Goal: Task Accomplishment & Management: Manage account settings

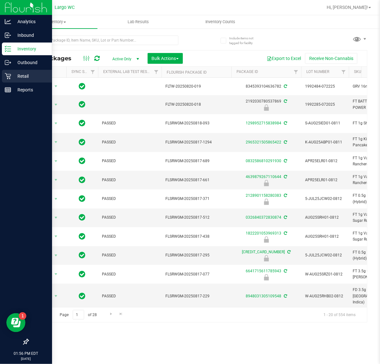
click at [11, 78] on p "Retail" at bounding box center [30, 76] width 38 height 8
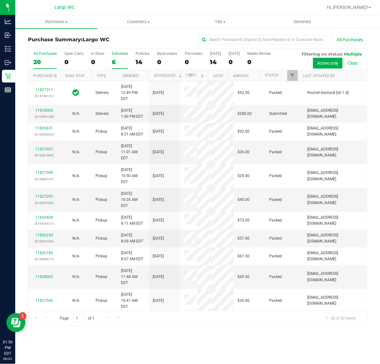
click at [126, 59] on div "6" at bounding box center [120, 61] width 16 height 7
click at [0, 0] on input "Deliveries 6" at bounding box center [0, 0] width 0 height 0
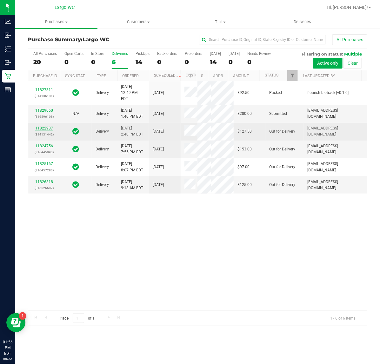
click at [42, 130] on link "11822987" at bounding box center [44, 128] width 18 height 4
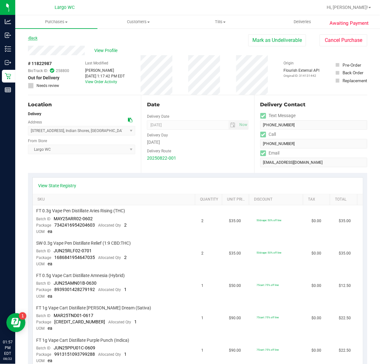
click at [37, 37] on link "Back" at bounding box center [33, 38] width 10 height 4
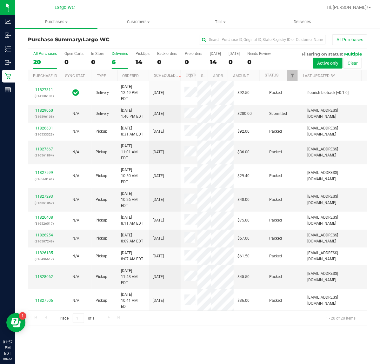
click at [118, 62] on div "6" at bounding box center [120, 61] width 16 height 7
click at [0, 0] on input "Deliveries 6" at bounding box center [0, 0] width 0 height 0
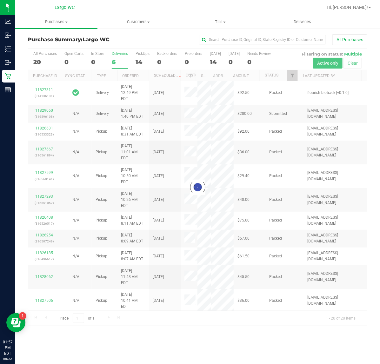
click at [121, 43] on div "Purchase Summary: [GEOGRAPHIC_DATA] All Purchases" at bounding box center [197, 41] width 339 height 14
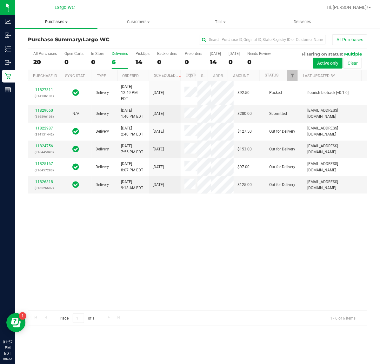
click at [61, 23] on span "Purchases" at bounding box center [56, 22] width 82 height 6
click at [40, 45] on span "Fulfillment" at bounding box center [34, 45] width 39 height 5
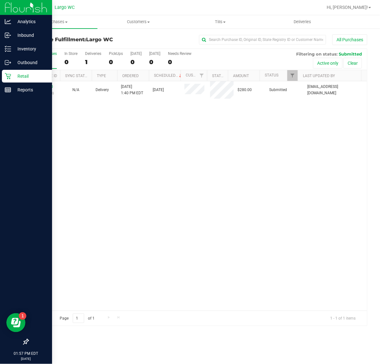
click at [12, 75] on p "Retail" at bounding box center [30, 76] width 38 height 8
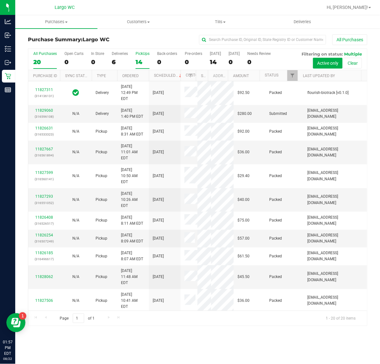
click at [139, 63] on div "14" at bounding box center [142, 61] width 14 height 7
click at [0, 0] on input "PickUps 14" at bounding box center [0, 0] width 0 height 0
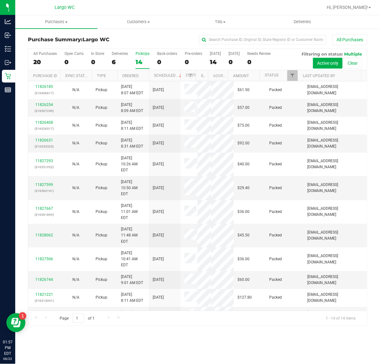
click at [152, 40] on div "All Purchases" at bounding box center [254, 39] width 226 height 11
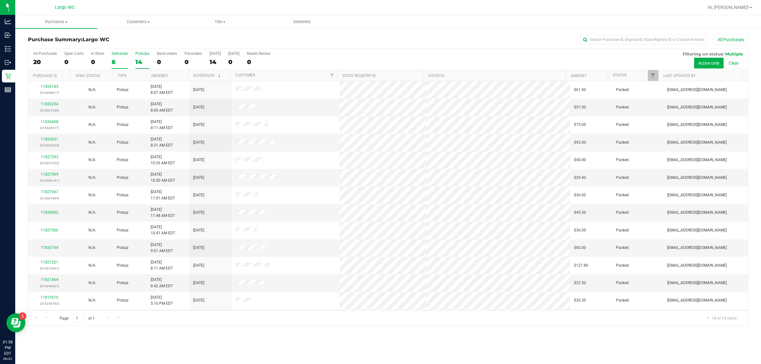
click at [121, 56] on label "Deliveries 6" at bounding box center [120, 59] width 16 height 17
click at [0, 0] on input "Deliveries 6" at bounding box center [0, 0] width 0 height 0
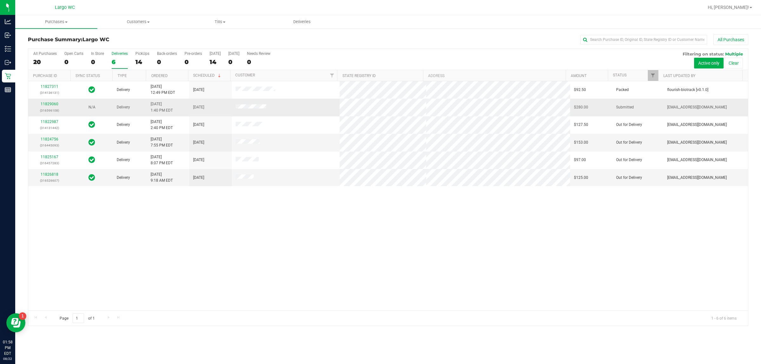
click at [58, 104] on div "11829060 (316596108)" at bounding box center [49, 107] width 35 height 12
click at [55, 104] on link "11829060" at bounding box center [50, 104] width 18 height 4
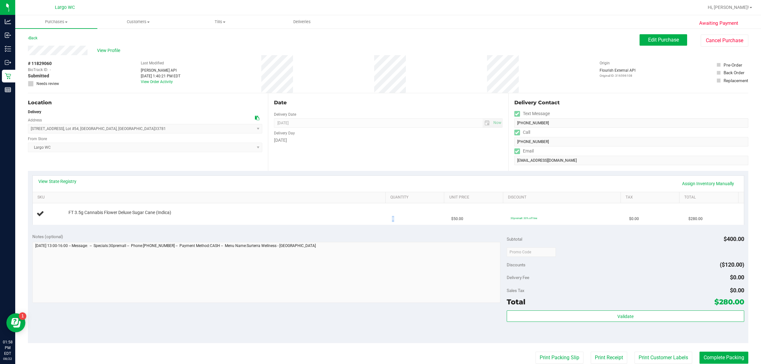
drag, startPoint x: 374, startPoint y: 219, endPoint x: 411, endPoint y: 228, distance: 37.8
click at [379, 224] on tr "FT 3.5g Cannabis Flower Deluxe Sugar Cane (Indica) 8 $50.00 30premall: 30% off …" at bounding box center [388, 213] width 711 height 21
drag, startPoint x: 413, startPoint y: 234, endPoint x: 428, endPoint y: 235, distance: 15.0
click at [379, 234] on div "Notes (optional)" at bounding box center [269, 236] width 475 height 6
drag, startPoint x: 467, startPoint y: 221, endPoint x: 484, endPoint y: 224, distance: 17.0
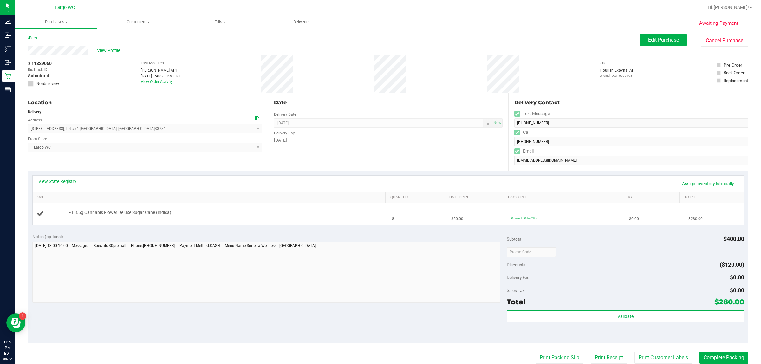
click at [379, 224] on td "$50.00" at bounding box center [476, 213] width 59 height 21
click at [379, 230] on div "Notes (optional) Subtotal $400.00 Discounts ($120.00) Delivery Fee $0.00 Sales …" at bounding box center [388, 286] width 721 height 114
drag, startPoint x: 452, startPoint y: 223, endPoint x: 462, endPoint y: 225, distance: 10.2
click at [379, 225] on div "View State Registry Assign Inventory Manually SKU Quantity Unit Price Discount …" at bounding box center [388, 200] width 721 height 58
click at [379, 228] on div "View State Registry Assign Inventory Manually SKU Quantity Unit Price Discount …" at bounding box center [388, 200] width 721 height 58
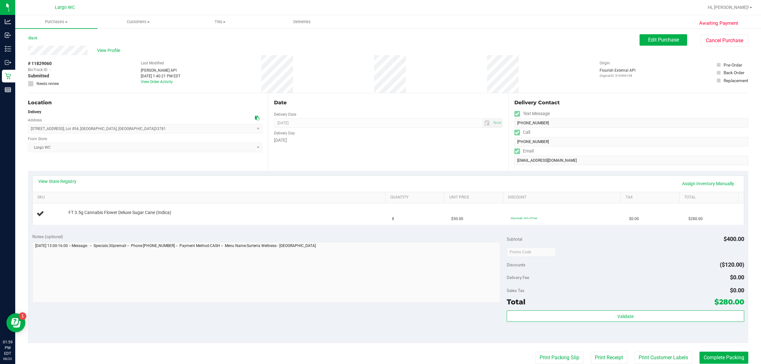
click at [254, 257] on purchase-details "Back Edit Purchase Cancel Purchase View Profile # 11829060 BioTrack ID: - Submi…" at bounding box center [388, 262] width 721 height 457
drag, startPoint x: 141, startPoint y: 234, endPoint x: 139, endPoint y: 238, distance: 4.7
click at [140, 236] on div "Notes (optional) Subtotal $400.00 Discounts ($120.00) Delivery Fee $0.00 Sales …" at bounding box center [388, 286] width 721 height 114
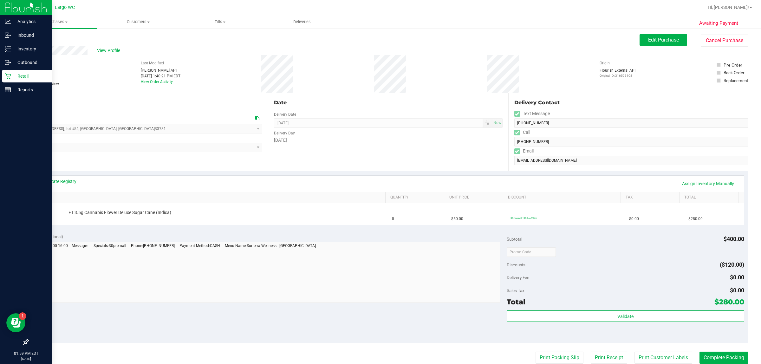
click at [11, 74] on p "Retail" at bounding box center [30, 76] width 38 height 8
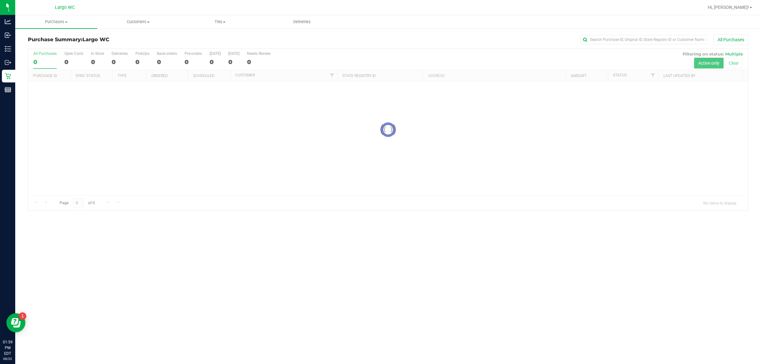
click at [152, 40] on h3 "Purchase Summary: [GEOGRAPHIC_DATA]" at bounding box center [148, 40] width 240 height 6
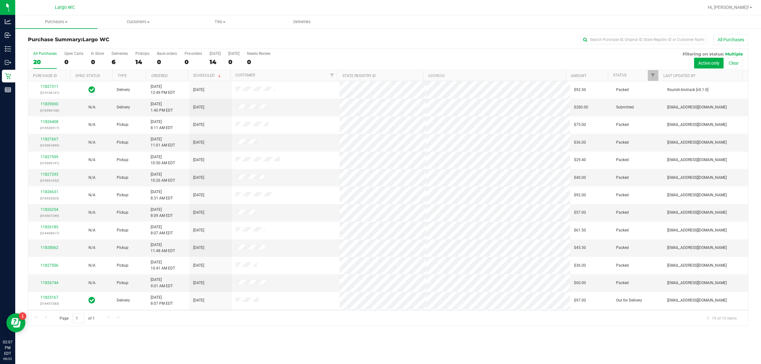
drag, startPoint x: 134, startPoint y: 37, endPoint x: 170, endPoint y: 13, distance: 43.8
click at [156, 32] on div "Purchase Summary: [GEOGRAPHIC_DATA] All Purchases All Purchases 20 Open Carts 0…" at bounding box center [388, 180] width 746 height 304
click at [115, 57] on label "Deliveries 6" at bounding box center [120, 59] width 16 height 17
click at [0, 0] on input "Deliveries 6" at bounding box center [0, 0] width 0 height 0
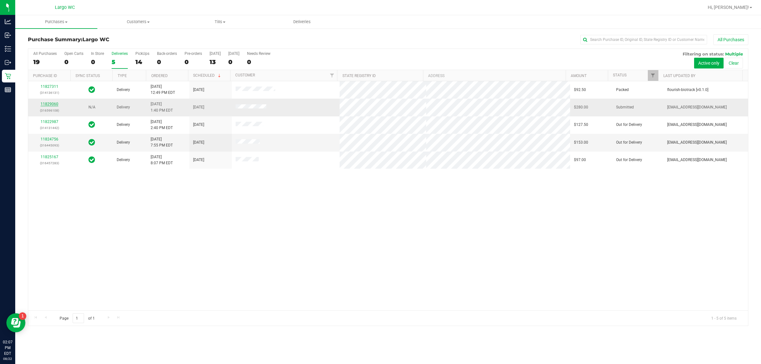
click at [49, 103] on link "11829060" at bounding box center [50, 104] width 18 height 4
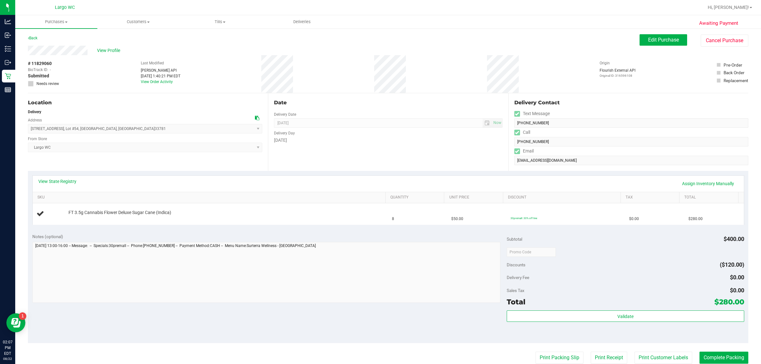
click at [379, 49] on div "View Profile # 11829060 BioTrack ID: - Submitted Needs review Last Modified [PE…" at bounding box center [388, 70] width 721 height 48
click at [379, 45] on button "Edit Purchase" at bounding box center [664, 39] width 48 height 11
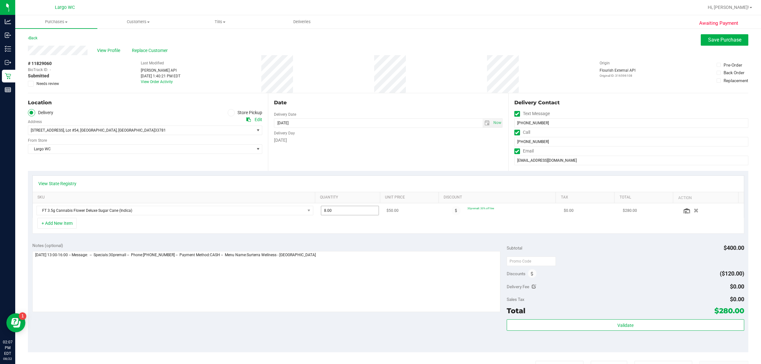
click at [355, 210] on span "8.00 8" at bounding box center [350, 211] width 58 height 10
click at [0, 0] on input "8" at bounding box center [0, 0] width 0 height 0
type input "4"
type input "4.00"
click at [352, 229] on div "+ Add New Item" at bounding box center [388, 226] width 712 height 16
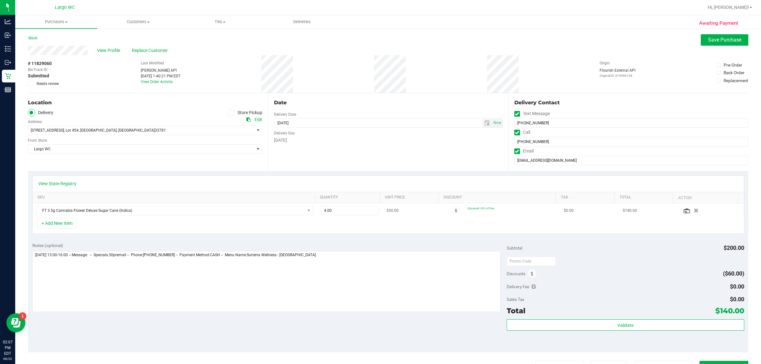
drag, startPoint x: 460, startPoint y: 209, endPoint x: 486, endPoint y: 214, distance: 26.3
click at [379, 212] on td "30premall: 30% off line" at bounding box center [501, 210] width 118 height 15
click at [379, 219] on div "+ Add New Item" at bounding box center [388, 226] width 712 height 16
drag, startPoint x: 461, startPoint y: 208, endPoint x: 477, endPoint y: 212, distance: 16.9
click at [379, 210] on div "30premall: 30% off line" at bounding box center [480, 208] width 27 height 4
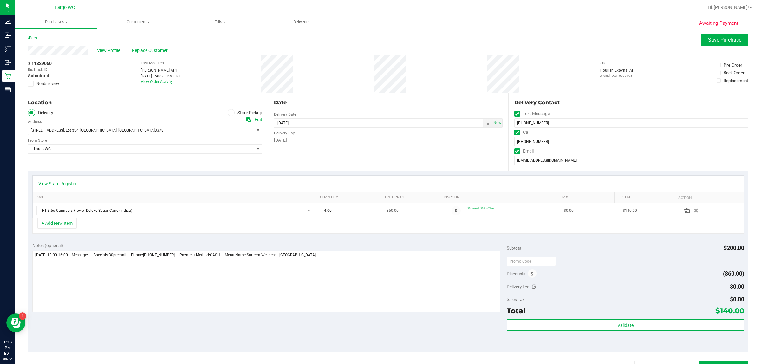
click at [379, 218] on td "30premall: 30% off line" at bounding box center [501, 210] width 118 height 15
click at [379, 37] on span "Save Purchase" at bounding box center [724, 40] width 33 height 6
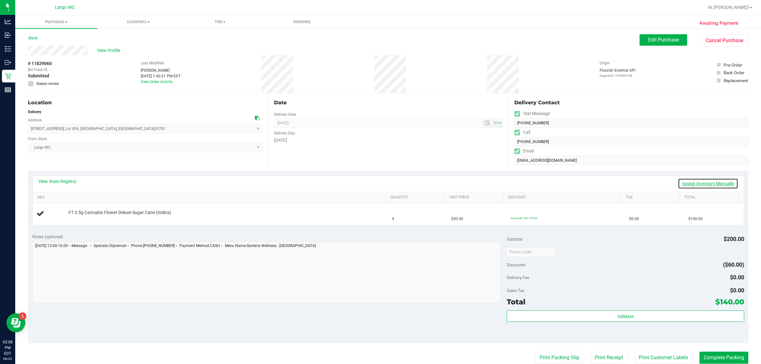
drag, startPoint x: 678, startPoint y: 181, endPoint x: 652, endPoint y: 187, distance: 26.0
click at [379, 181] on link "Assign Inventory Manually" at bounding box center [708, 183] width 60 height 11
click at [82, 216] on link "Add Package" at bounding box center [80, 217] width 23 height 4
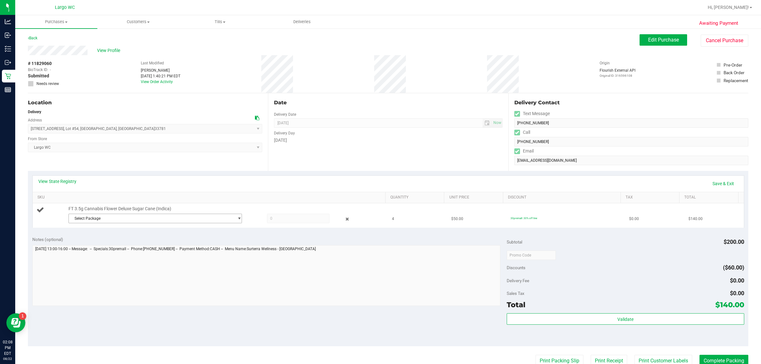
click at [103, 218] on span "Select Package" at bounding box center [151, 218] width 165 height 9
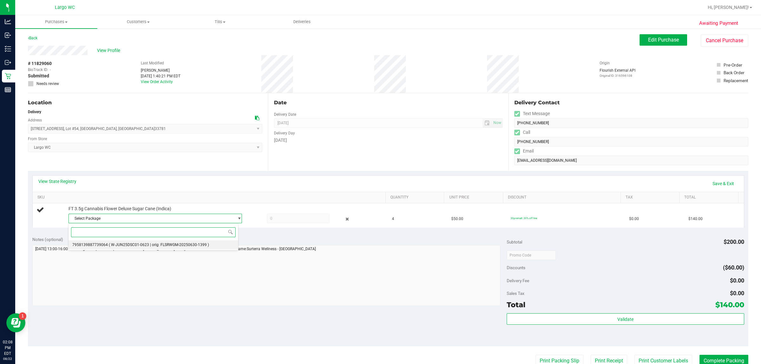
click at [116, 245] on span "( W-JUN25DSC01-0623 | orig: FLSRWGM-20250630-1399 )" at bounding box center [159, 245] width 100 height 4
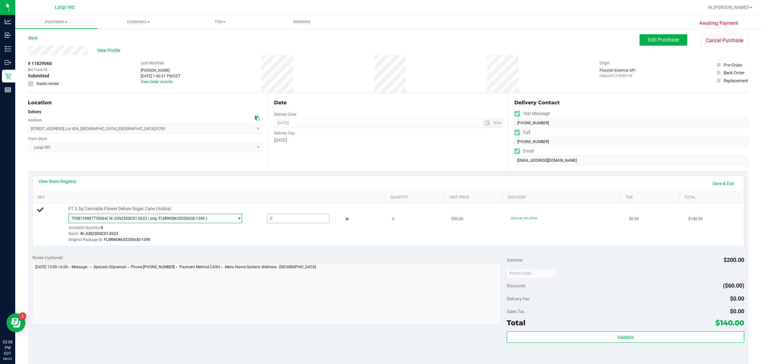
click at [294, 218] on span at bounding box center [298, 219] width 63 height 10
type input "4"
type input "4.0000"
click at [294, 240] on div "Original Package ID: FLSRWGM-20250630-1399" at bounding box center [225, 240] width 313 height 6
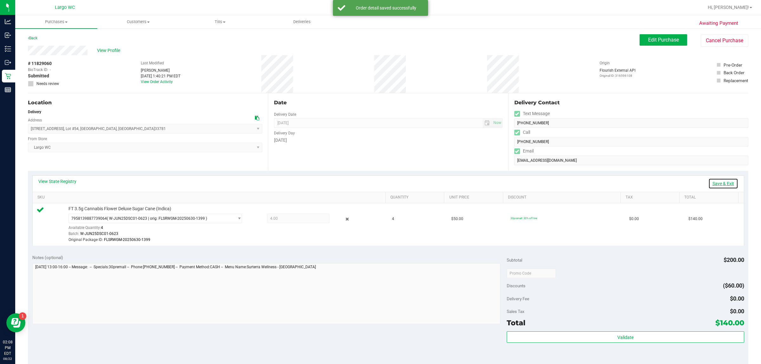
drag, startPoint x: 716, startPoint y: 182, endPoint x: 698, endPoint y: 166, distance: 24.0
click at [379, 182] on link "Save & Exit" at bounding box center [723, 183] width 30 height 11
click at [379, 37] on span "Edit Purchase" at bounding box center [663, 40] width 31 height 6
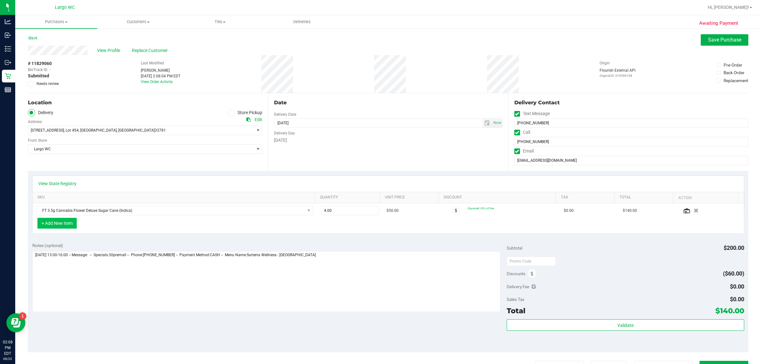
click at [67, 229] on button "+ Add New Item" at bounding box center [56, 223] width 39 height 11
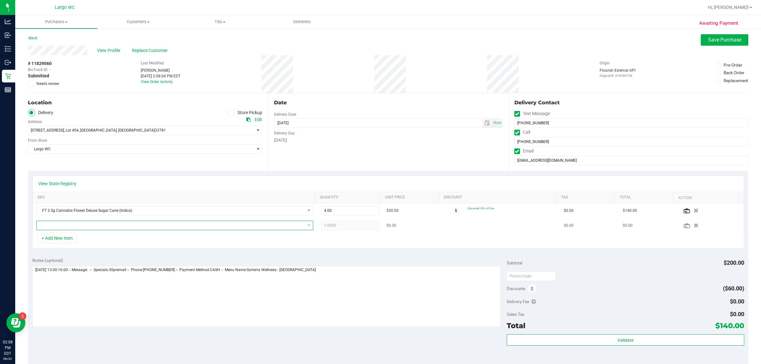
click at [91, 227] on span "NO DATA FOUND" at bounding box center [171, 225] width 268 height 9
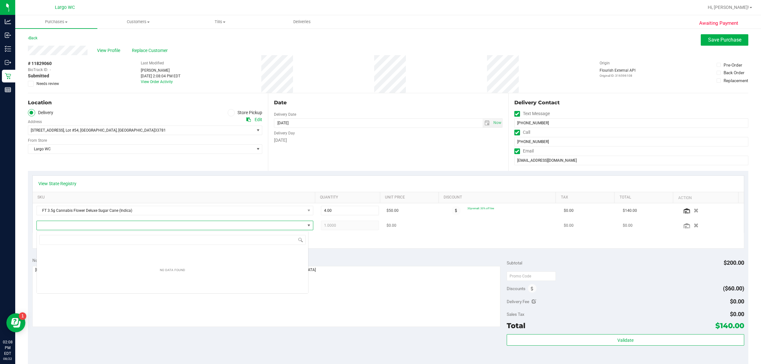
scroll to position [10, 272]
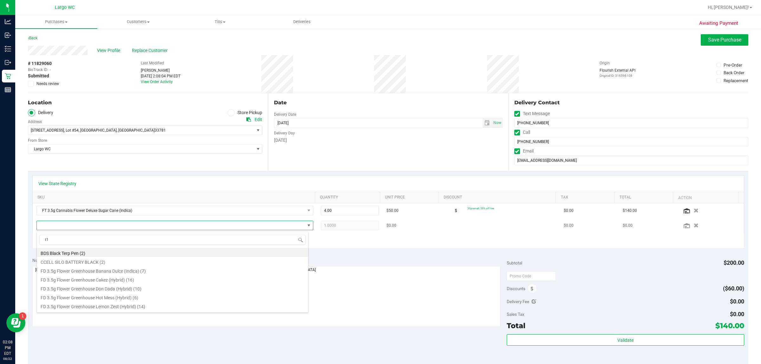
type input "t17"
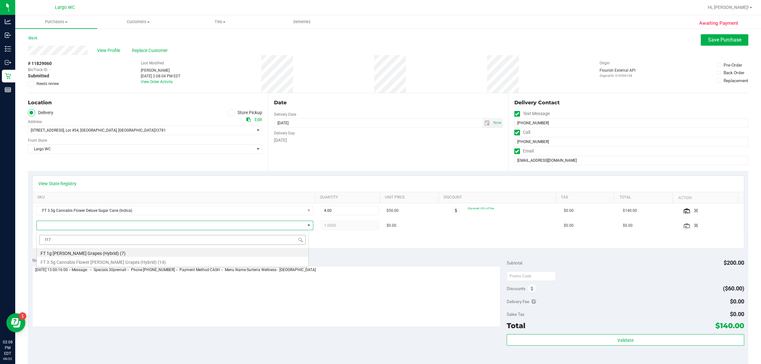
click at [101, 241] on input "t17" at bounding box center [172, 240] width 266 height 10
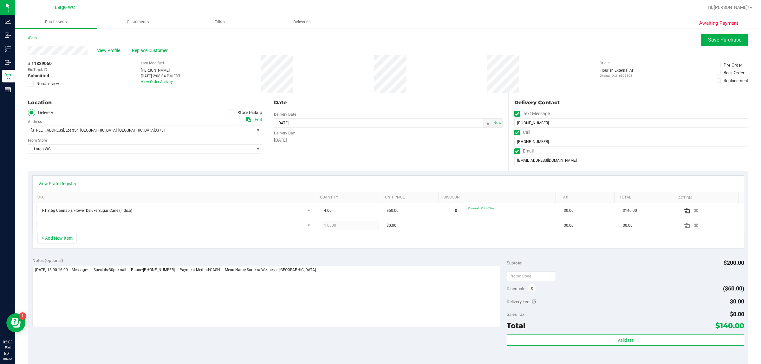
click at [338, 255] on div "Notes (optional) Subtotal $200.00 Discounts ($60.00) Delivery Fee $0.00 Sales T…" at bounding box center [388, 310] width 721 height 114
click at [74, 224] on span "NO DATA FOUND" at bounding box center [171, 225] width 268 height 9
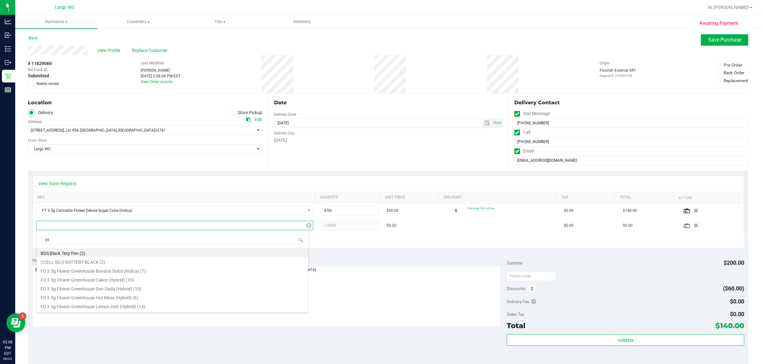
type input "dsc"
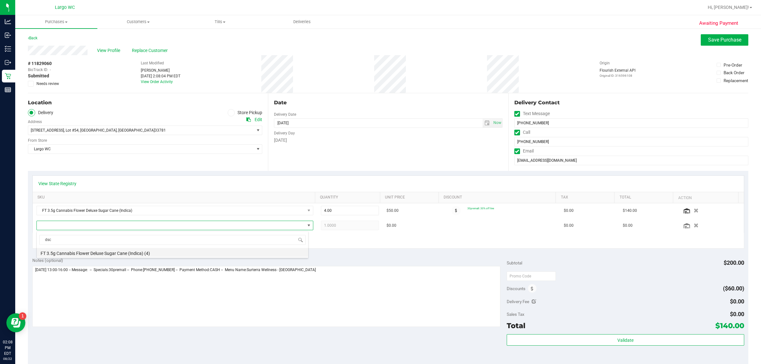
click at [88, 251] on li "FT 3.5g Cannabis Flower Deluxe Sugar Cane (Indica) (4)" at bounding box center [172, 252] width 271 height 9
click at [221, 251] on div "View State Registry SKU Quantity Unit Price Discount Tax Total Action FT 3.5g C…" at bounding box center [388, 212] width 721 height 82
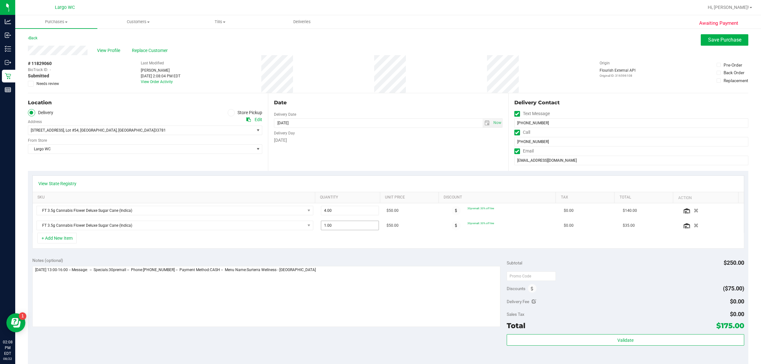
click at [329, 227] on span "1.00 1" at bounding box center [350, 226] width 58 height 10
click at [330, 229] on input "14" at bounding box center [349, 225] width 57 height 9
click at [330, 228] on input "14" at bounding box center [349, 225] width 57 height 9
type input "4"
type input "4.00"
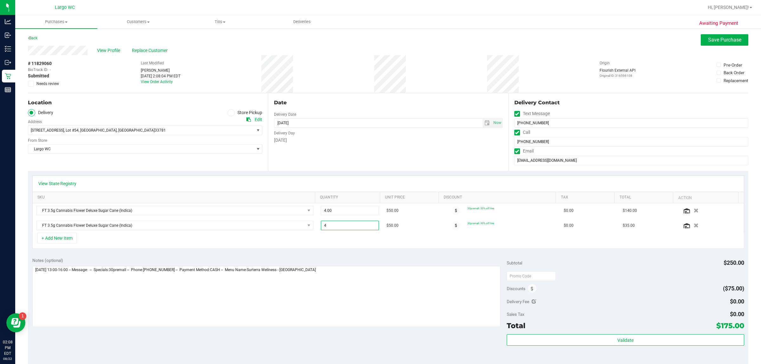
click at [333, 248] on div "+ Add New Item" at bounding box center [388, 241] width 712 height 16
click at [379, 41] on button "Save Purchase" at bounding box center [725, 39] width 48 height 11
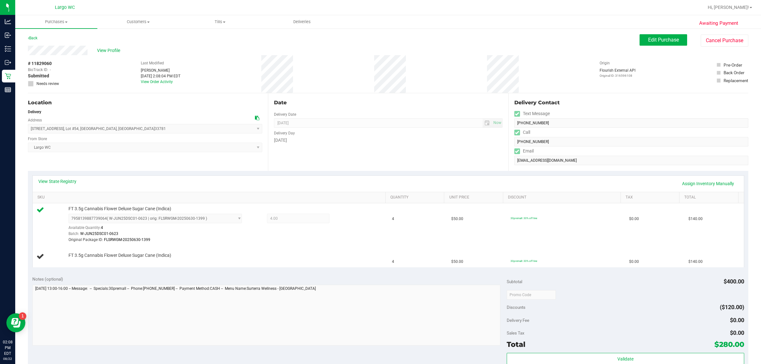
click at [379, 49] on div "View Profile # 11829060 BioTrack ID: - Submitted Needs review Last Modified [PE…" at bounding box center [388, 70] width 721 height 48
click at [379, 43] on span "Edit Purchase" at bounding box center [663, 40] width 31 height 6
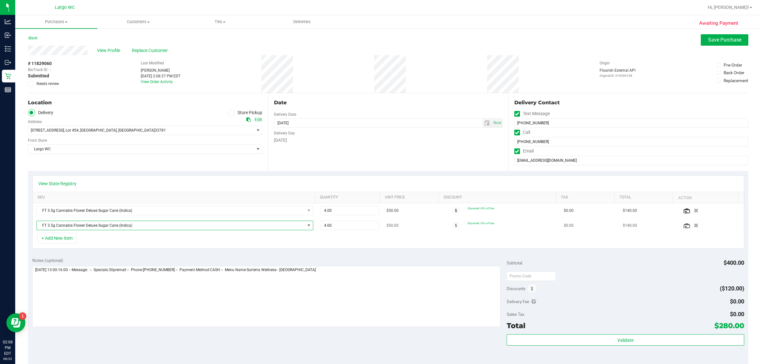
click at [89, 229] on span "FT 3.5g Cannabis Flower Deluxe Sugar Cane (Indica)" at bounding box center [171, 225] width 268 height 9
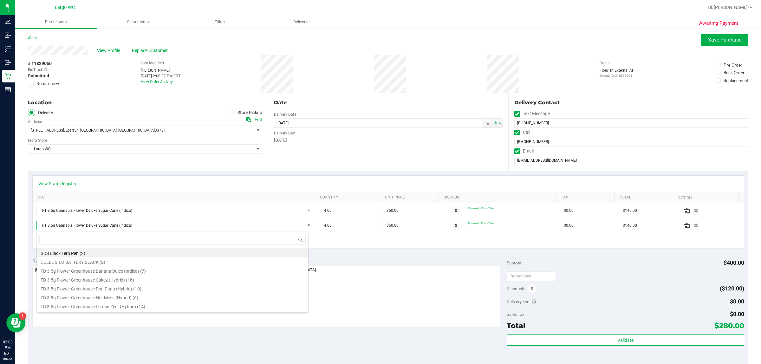
scroll to position [10, 272]
type input "t17"
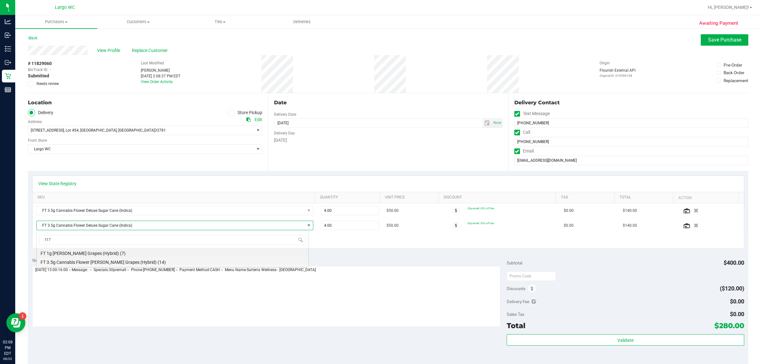
click at [109, 262] on li "FT 3.5g Cannabis Flower [PERSON_NAME] Grapes (Hybrid) (14)" at bounding box center [172, 261] width 271 height 9
type input "1.00"
click at [158, 251] on div "View State Registry SKU Quantity Unit Price Discount Tax Total Action FT 3.5g C…" at bounding box center [388, 212] width 721 height 82
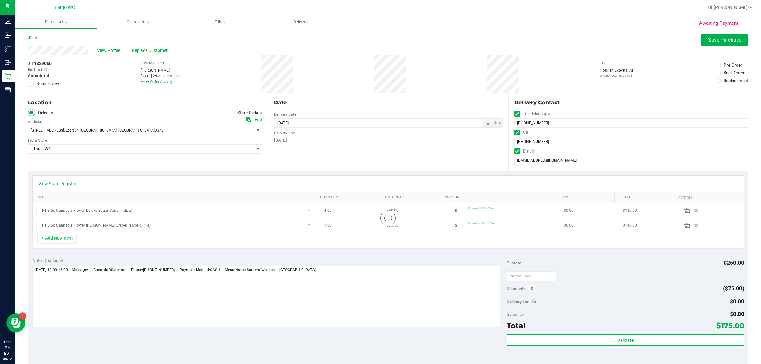
click at [327, 227] on div at bounding box center [388, 217] width 711 height 29
click at [328, 226] on span "1.00 1" at bounding box center [350, 226] width 58 height 10
click at [329, 229] on input "14" at bounding box center [349, 225] width 57 height 9
type input "4"
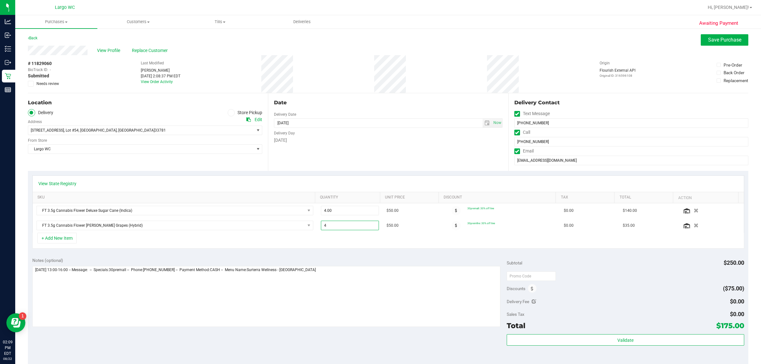
type input "4.00"
click at [322, 243] on div "+ Add New Item" at bounding box center [388, 241] width 712 height 16
click at [379, 43] on button "Save Purchase" at bounding box center [725, 39] width 48 height 11
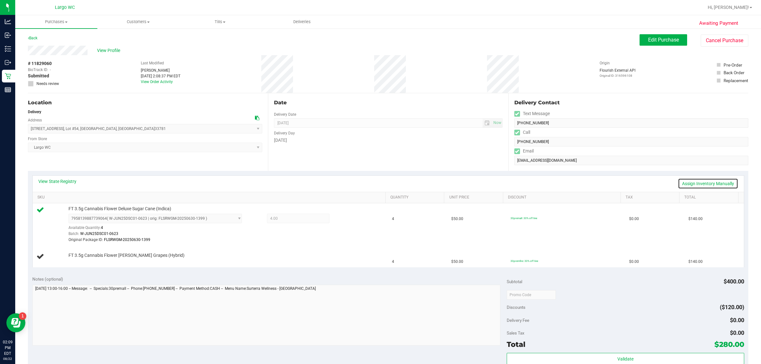
click at [379, 179] on link "Assign Inventory Manually" at bounding box center [708, 183] width 60 height 11
click at [344, 216] on icon at bounding box center [347, 219] width 7 height 7
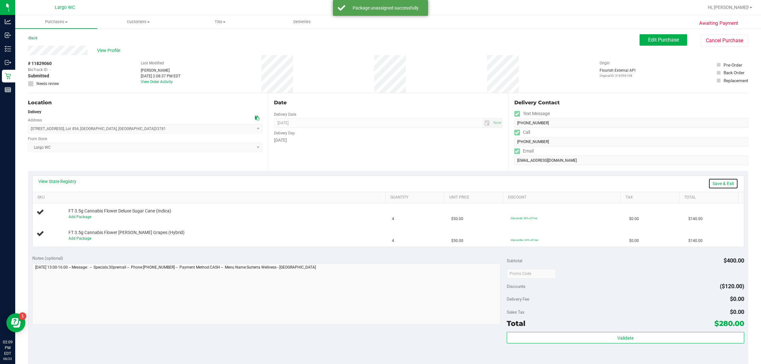
click at [379, 181] on link "Save & Exit" at bounding box center [723, 183] width 30 height 11
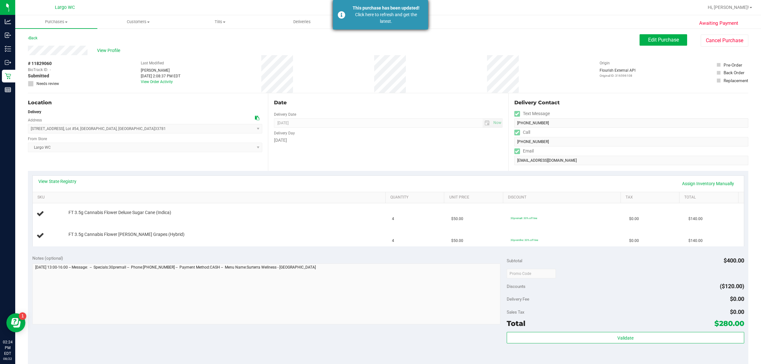
click at [347, 21] on div "This purchase has been updated! Click here to refresh and get the latest." at bounding box center [380, 14] width 95 height 29
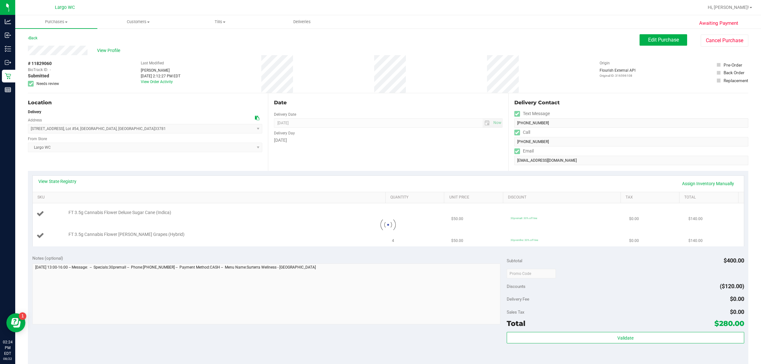
type textarea "[DATE] 13:00-16:00 -- Message: -- Specials:30premall -- Phone:[PHONE_NUMBER] --…"
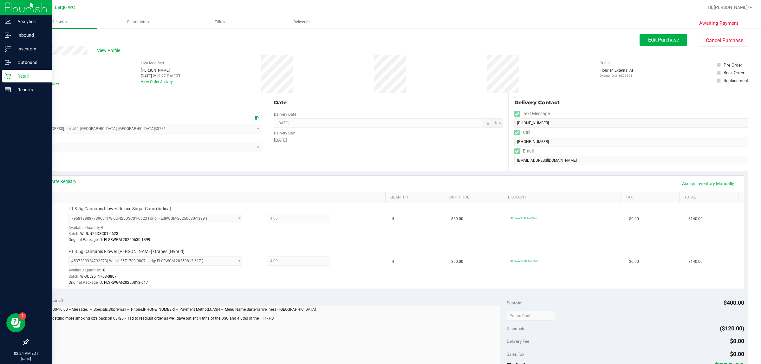
click at [6, 76] on icon at bounding box center [8, 76] width 6 height 6
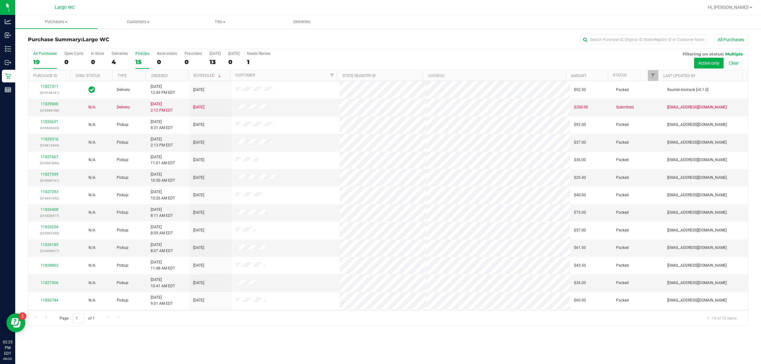
click at [139, 64] on div "15" at bounding box center [142, 61] width 14 height 7
click at [0, 0] on input "PickUps 15" at bounding box center [0, 0] width 0 height 0
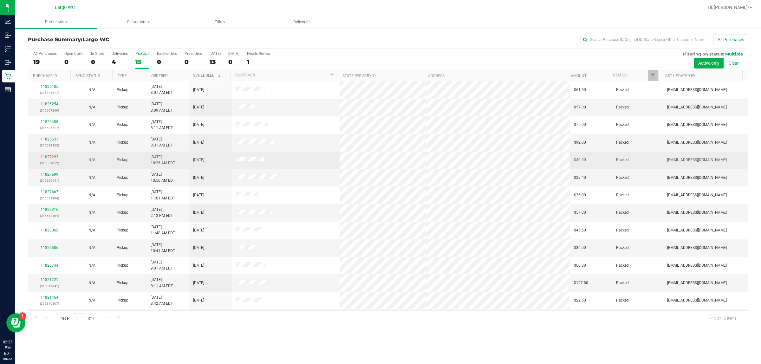
click at [303, 161] on td at bounding box center [286, 160] width 108 height 17
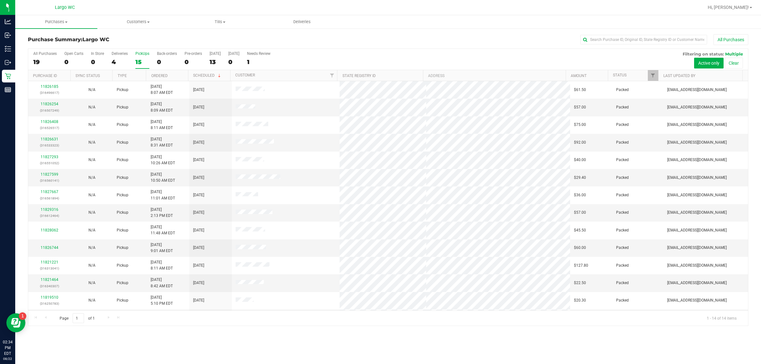
click at [140, 56] on label "PickUps 15" at bounding box center [142, 59] width 14 height 17
click at [0, 0] on input "PickUps 15" at bounding box center [0, 0] width 0 height 0
click at [116, 59] on div "4" at bounding box center [120, 61] width 16 height 7
click at [0, 0] on input "Deliveries 4" at bounding box center [0, 0] width 0 height 0
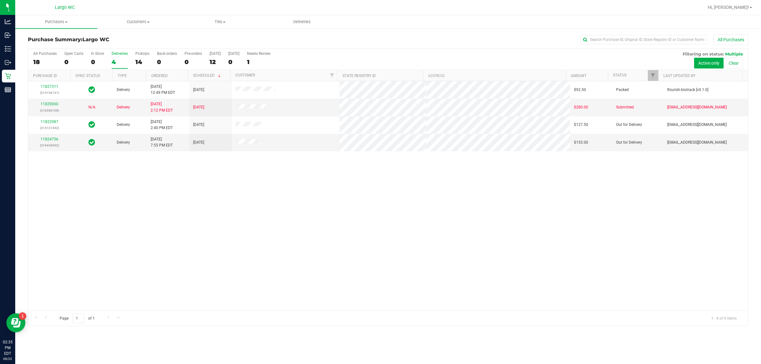
click at [120, 59] on div "4" at bounding box center [120, 61] width 16 height 7
click at [0, 0] on input "Deliveries 4" at bounding box center [0, 0] width 0 height 0
click at [145, 59] on div "14" at bounding box center [142, 61] width 14 height 7
click at [0, 0] on input "PickUps 14" at bounding box center [0, 0] width 0 height 0
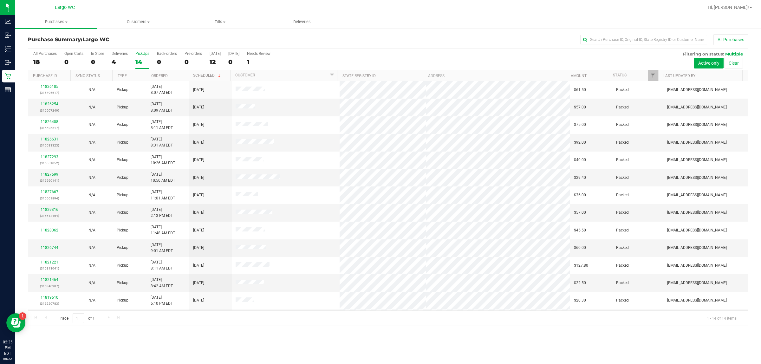
click at [148, 42] on h3 "Purchase Summary: [GEOGRAPHIC_DATA]" at bounding box center [148, 40] width 240 height 6
click at [146, 61] on div "14" at bounding box center [142, 61] width 14 height 7
click at [0, 0] on input "PickUps 14" at bounding box center [0, 0] width 0 height 0
click at [147, 40] on h3 "Purchase Summary: [GEOGRAPHIC_DATA]" at bounding box center [148, 40] width 240 height 6
drag, startPoint x: 147, startPoint y: 40, endPoint x: 125, endPoint y: 30, distance: 24.4
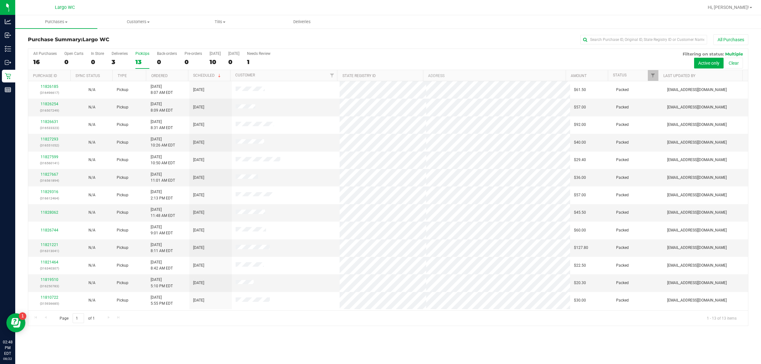
click at [125, 31] on div "Purchase Summary: [GEOGRAPHIC_DATA] All Purchases All Purchases 16 Open Carts 0…" at bounding box center [388, 180] width 746 height 304
click at [118, 53] on div "Deliveries" at bounding box center [120, 53] width 16 height 4
click at [0, 0] on input "Deliveries 3" at bounding box center [0, 0] width 0 height 0
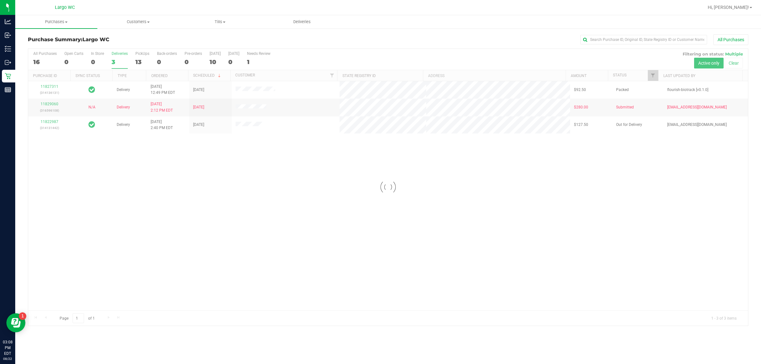
click at [121, 60] on div at bounding box center [388, 187] width 720 height 277
click at [96, 58] on div "0" at bounding box center [97, 61] width 13 height 7
click at [0, 0] on input "In Store 0" at bounding box center [0, 0] width 0 height 0
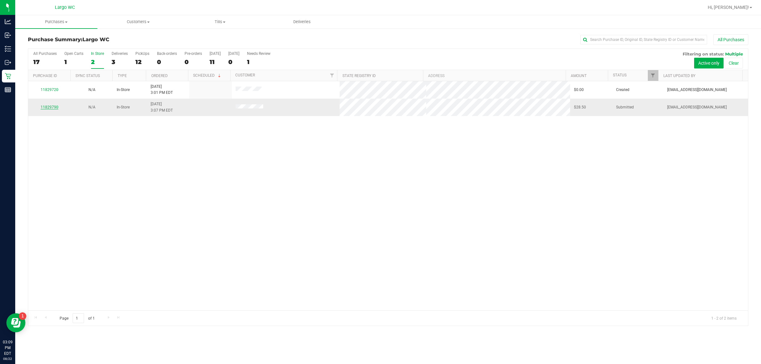
click at [56, 106] on link "11829790" at bounding box center [50, 107] width 18 height 4
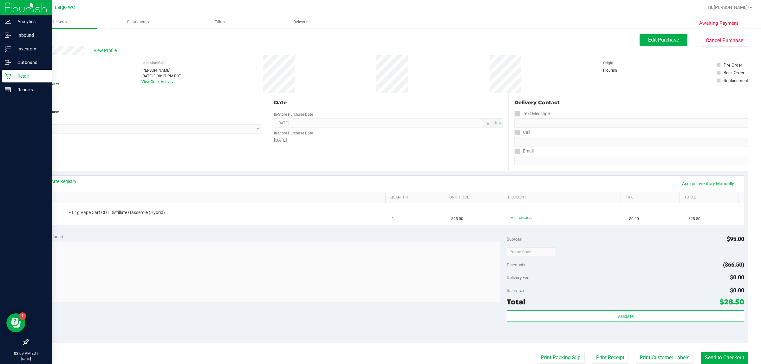
click at [22, 82] on div "Retail" at bounding box center [27, 76] width 50 height 13
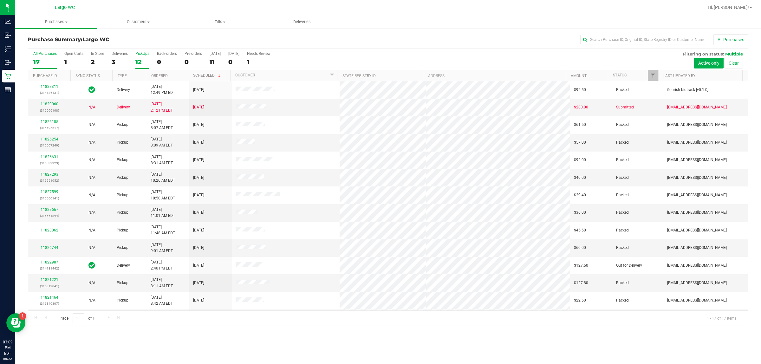
click at [136, 59] on div "12" at bounding box center [142, 61] width 14 height 7
click at [0, 0] on input "PickUps 12" at bounding box center [0, 0] width 0 height 0
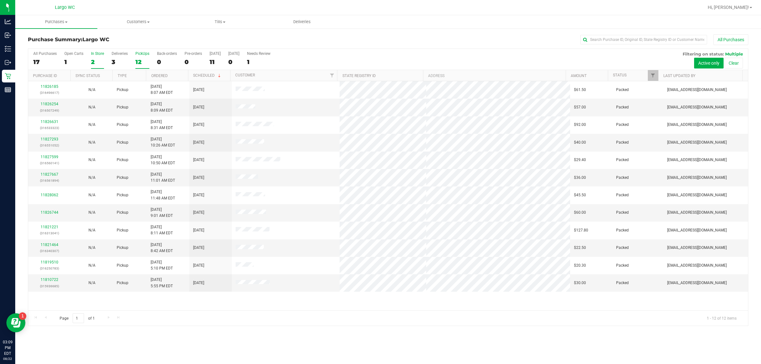
click at [92, 62] on div "2" at bounding box center [97, 61] width 13 height 7
click at [0, 0] on input "In Store 2" at bounding box center [0, 0] width 0 height 0
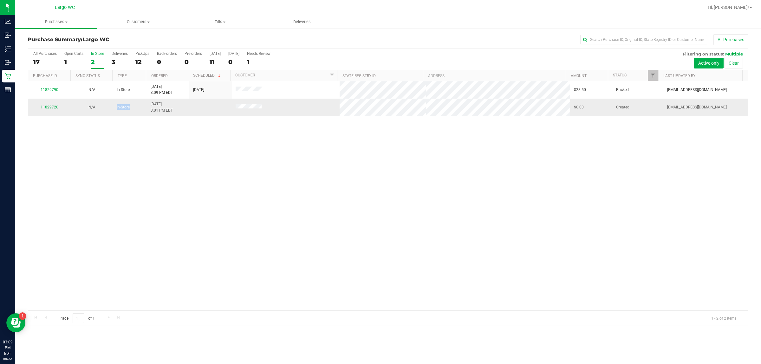
drag, startPoint x: 118, startPoint y: 113, endPoint x: 129, endPoint y: 113, distance: 11.1
click at [132, 107] on td "In-Store" at bounding box center [130, 107] width 34 height 17
click at [127, 117] on div "11829790 N/A In-Store [DATE] 3:09 PM EDT 8/22/2025 $28.50 Packed [EMAIL_ADDRESS…" at bounding box center [388, 195] width 720 height 229
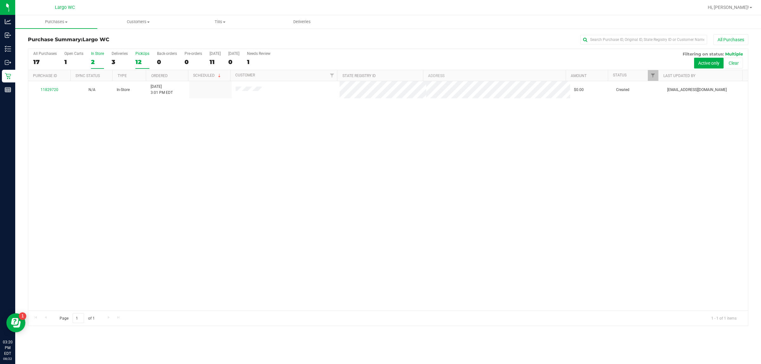
click at [143, 61] on div "12" at bounding box center [142, 61] width 14 height 7
click at [0, 0] on input "PickUps 12" at bounding box center [0, 0] width 0 height 0
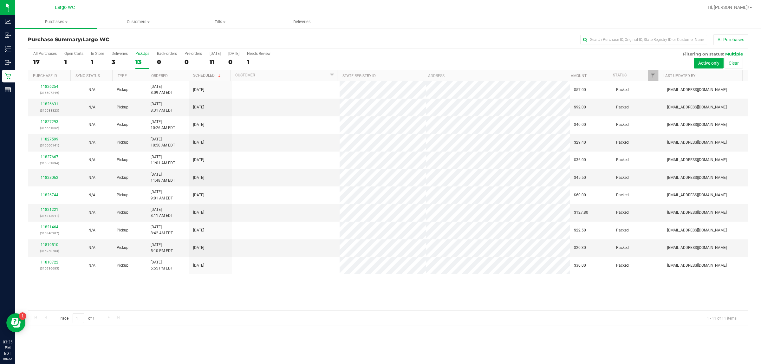
click at [186, 3] on div at bounding box center [409, 7] width 590 height 12
click at [101, 59] on div "1" at bounding box center [97, 61] width 13 height 7
click at [0, 0] on input "In Store 1" at bounding box center [0, 0] width 0 height 0
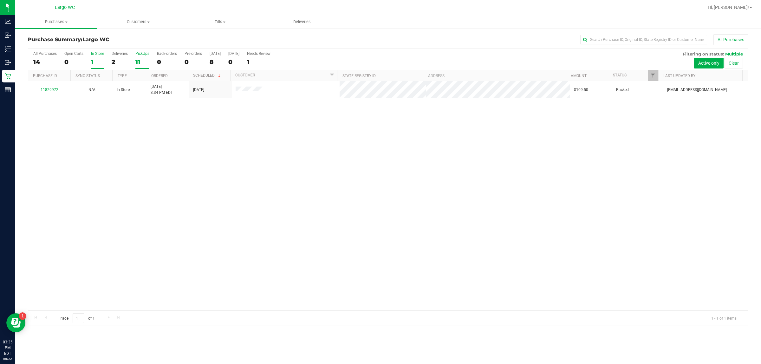
click at [139, 61] on div "11" at bounding box center [142, 61] width 14 height 7
click at [0, 0] on input "PickUps 11" at bounding box center [0, 0] width 0 height 0
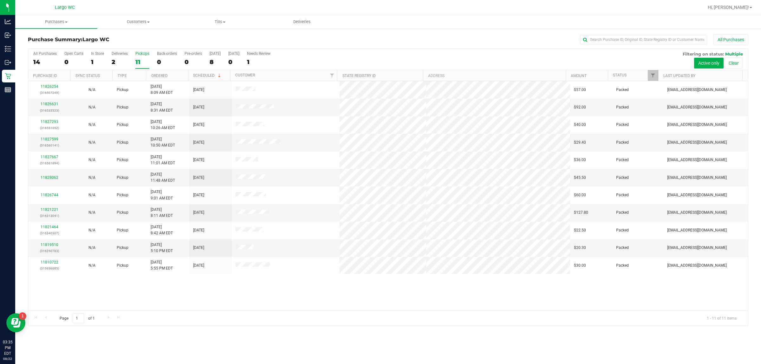
click at [145, 56] on label "PickUps 11" at bounding box center [142, 59] width 14 height 17
click at [0, 0] on input "PickUps 11" at bounding box center [0, 0] width 0 height 0
click at [287, 334] on div "Purchases Summary of purchases Fulfillment All purchases Customers All customer…" at bounding box center [388, 189] width 746 height 349
click at [142, 56] on label "PickUps 11" at bounding box center [142, 59] width 14 height 17
click at [0, 0] on input "PickUps 11" at bounding box center [0, 0] width 0 height 0
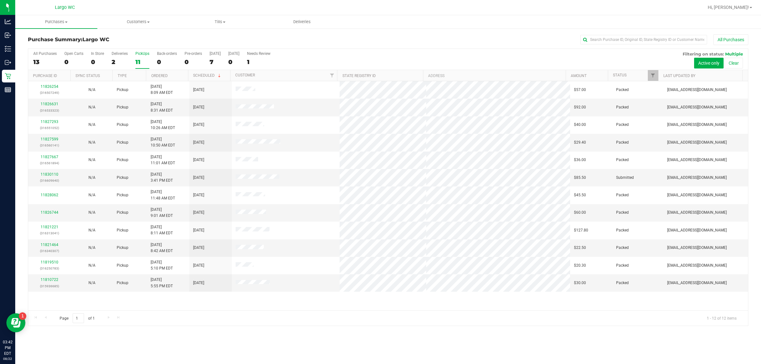
click at [143, 59] on div "11" at bounding box center [142, 61] width 14 height 7
click at [0, 0] on input "PickUps 11" at bounding box center [0, 0] width 0 height 0
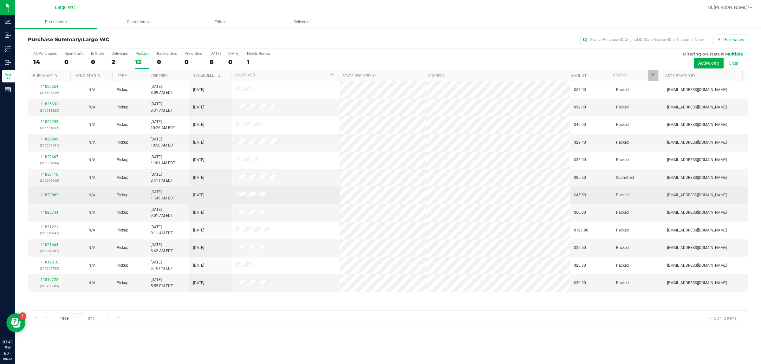
click at [281, 193] on td at bounding box center [286, 194] width 108 height 17
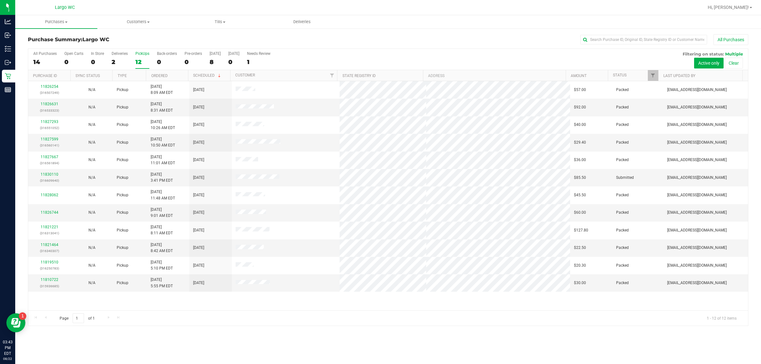
click at [137, 62] on div "12" at bounding box center [142, 61] width 14 height 7
click at [0, 0] on input "PickUps 12" at bounding box center [0, 0] width 0 height 0
click at [145, 60] on div at bounding box center [388, 187] width 720 height 277
click at [142, 60] on div "12" at bounding box center [142, 61] width 14 height 7
click at [0, 0] on input "PickUps 12" at bounding box center [0, 0] width 0 height 0
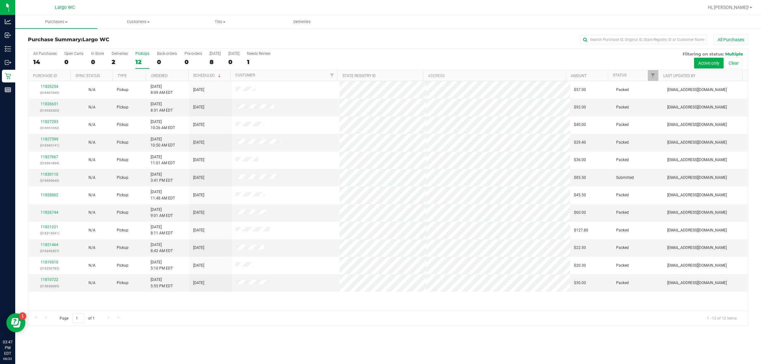
click at [143, 60] on div "12" at bounding box center [142, 61] width 14 height 7
click at [0, 0] on input "PickUps 12" at bounding box center [0, 0] width 0 height 0
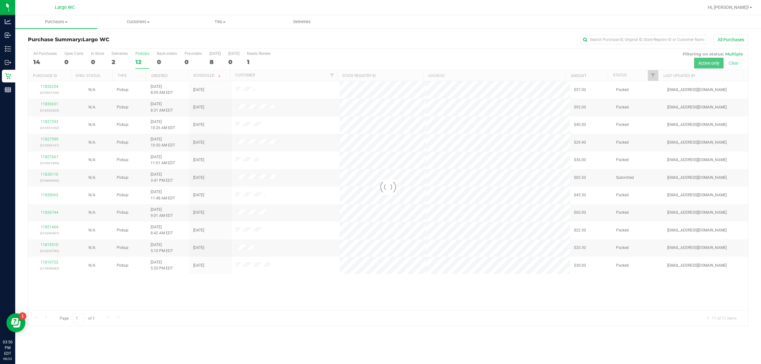
click at [144, 61] on div at bounding box center [388, 187] width 720 height 277
click at [144, 61] on div "12" at bounding box center [142, 61] width 14 height 7
click at [0, 0] on input "PickUps 12" at bounding box center [0, 0] width 0 height 0
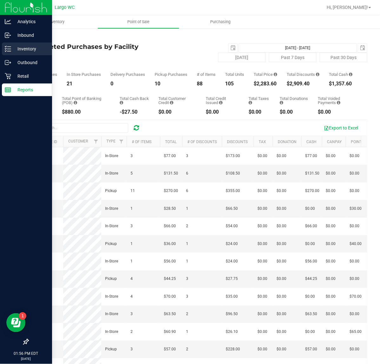
click at [9, 53] on div "Inventory" at bounding box center [27, 48] width 50 height 13
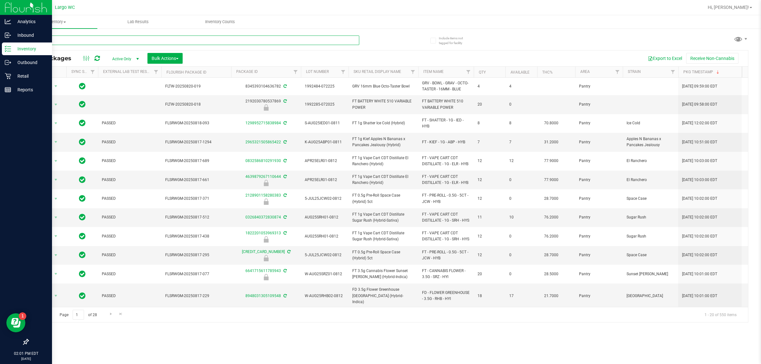
click at [146, 36] on input "text" at bounding box center [193, 41] width 331 height 10
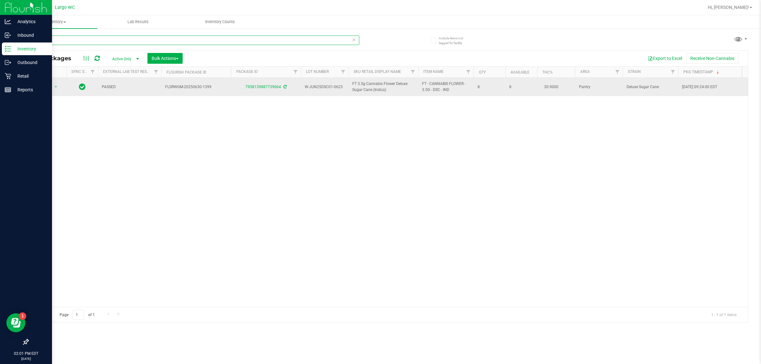
type input "dsc"
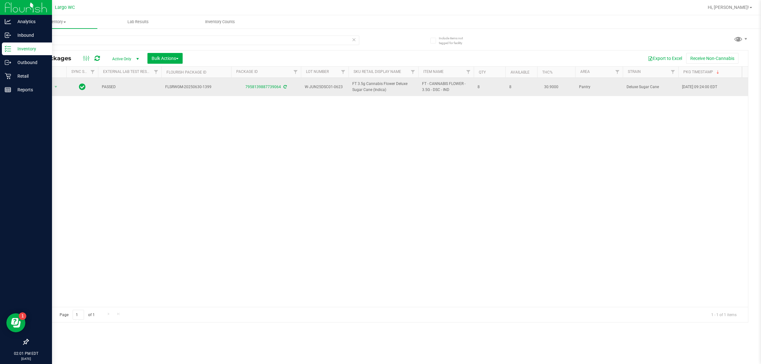
drag, startPoint x: 510, startPoint y: 88, endPoint x: 519, endPoint y: 88, distance: 9.2
click at [379, 89] on span "8" at bounding box center [521, 87] width 24 height 6
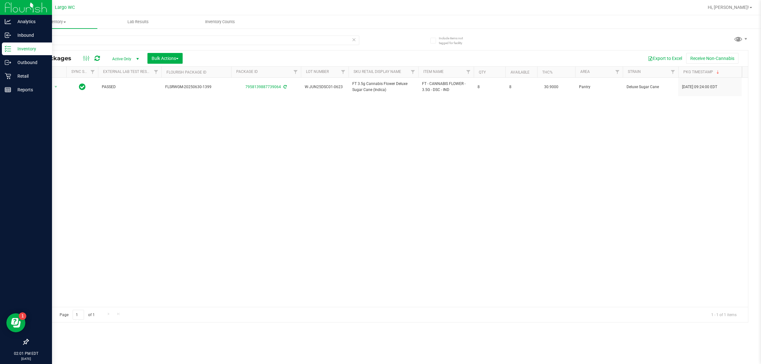
click at [379, 111] on div "Action Action Adjust qty Create package Edit attributes Global inventory Locate…" at bounding box center [388, 192] width 720 height 229
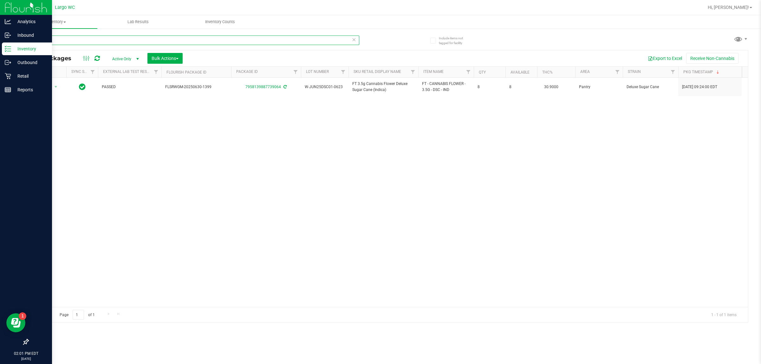
click at [60, 41] on input "dsc" at bounding box center [193, 41] width 331 height 10
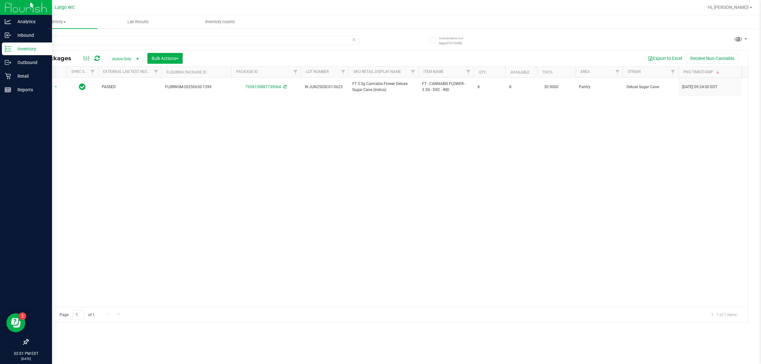
click at [105, 125] on div "Action Action Adjust qty Create package Edit attributes Global inventory Locate…" at bounding box center [388, 192] width 720 height 229
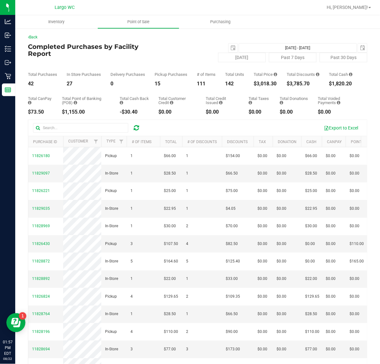
drag, startPoint x: 109, startPoint y: 85, endPoint x: 128, endPoint y: 89, distance: 20.0
click at [128, 86] on div "Total Purchases 42 In Store Purchases 27 Delivery Purchases 0 Pickup Purchases …" at bounding box center [197, 74] width 339 height 24
click at [128, 93] on div "Total CanPay $73.50 Total Point of Banking (POB) $1,155.00 Total Cash Back -$30…" at bounding box center [197, 100] width 339 height 28
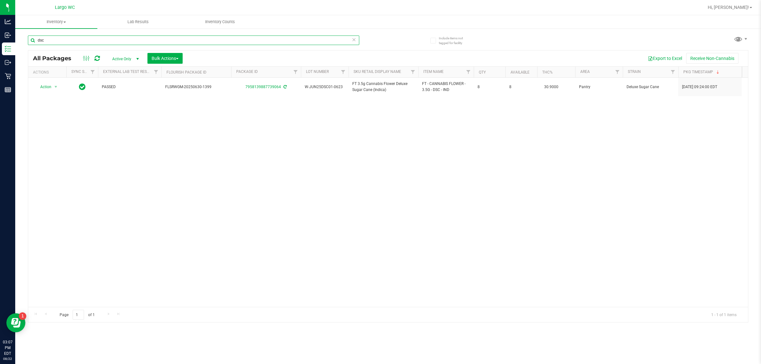
click at [119, 42] on input "dsc" at bounding box center [193, 41] width 331 height 10
click at [119, 40] on input "dsc" at bounding box center [193, 41] width 331 height 10
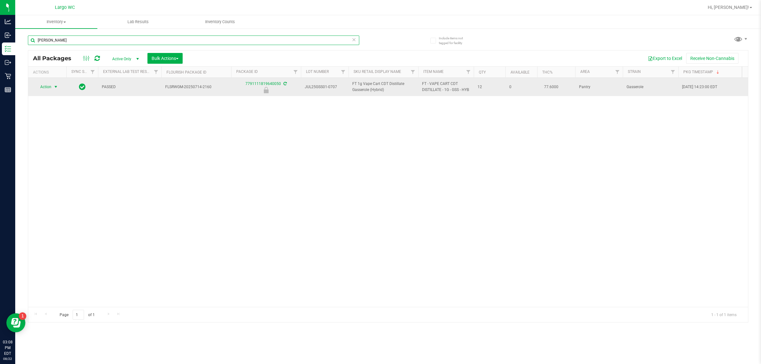
type input "gass"
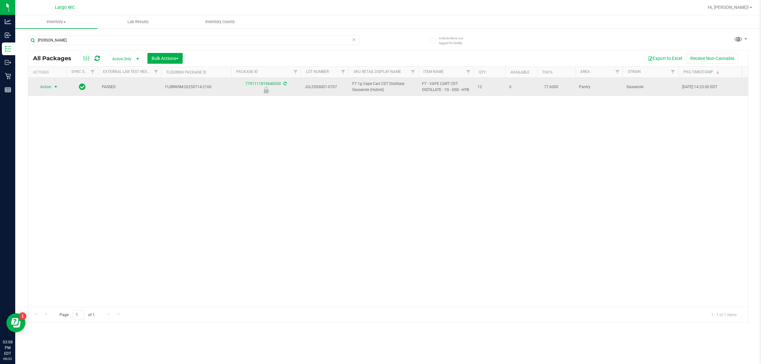
click at [56, 88] on span "select" at bounding box center [55, 86] width 5 height 5
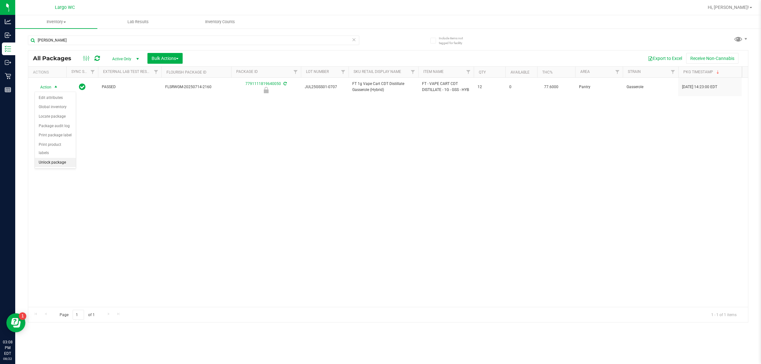
drag, startPoint x: 50, startPoint y: 154, endPoint x: 45, endPoint y: 114, distance: 40.6
click at [51, 158] on li "Unlock package" at bounding box center [55, 163] width 41 height 10
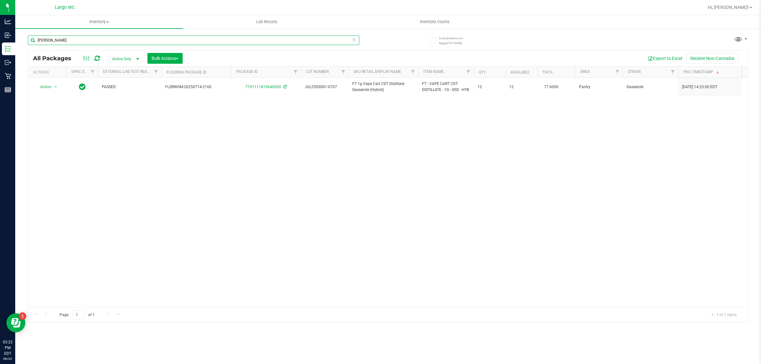
click at [170, 43] on input "gass" at bounding box center [193, 41] width 331 height 10
type input "5ct"
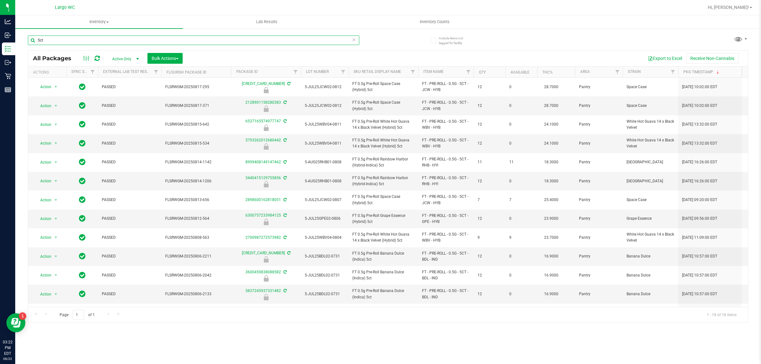
click at [187, 36] on input "5ct" at bounding box center [193, 41] width 331 height 10
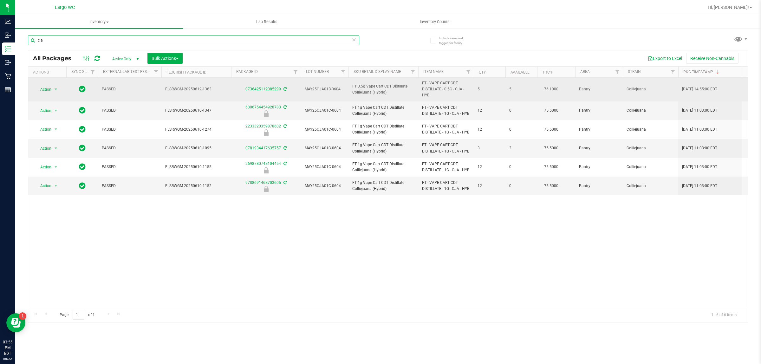
type input "cja"
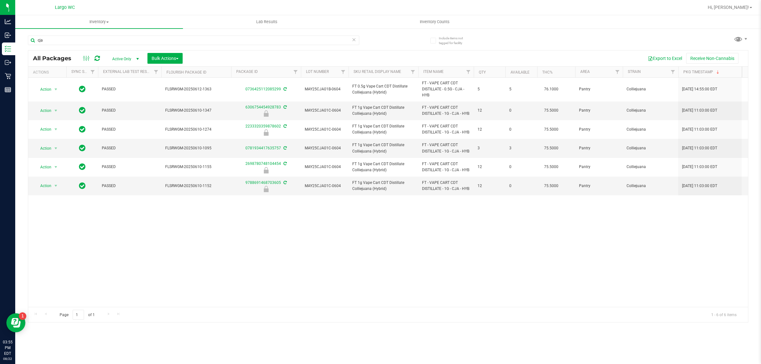
drag, startPoint x: 414, startPoint y: 97, endPoint x: 480, endPoint y: 207, distance: 127.4
click at [480, 207] on div "Action Action Adjust qty Create package Edit attributes Global inventory Locate…" at bounding box center [388, 192] width 720 height 229
click at [478, 208] on div "Action Action Adjust qty Create package Edit attributes Global inventory Locate…" at bounding box center [388, 192] width 720 height 229
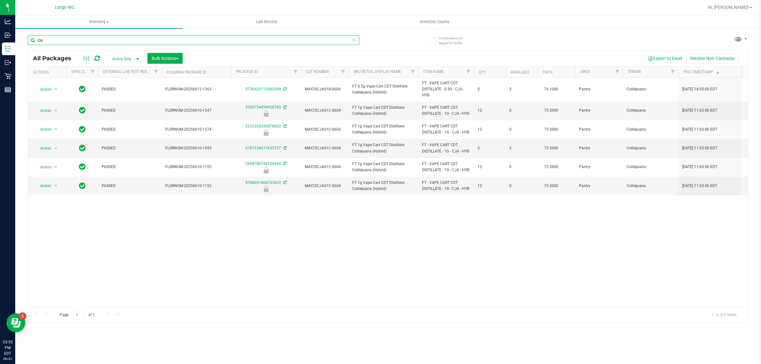
click at [40, 37] on input "cja" at bounding box center [193, 41] width 331 height 10
click at [40, 38] on input "cja" at bounding box center [193, 41] width 331 height 10
